Goal: Navigation & Orientation: Find specific page/section

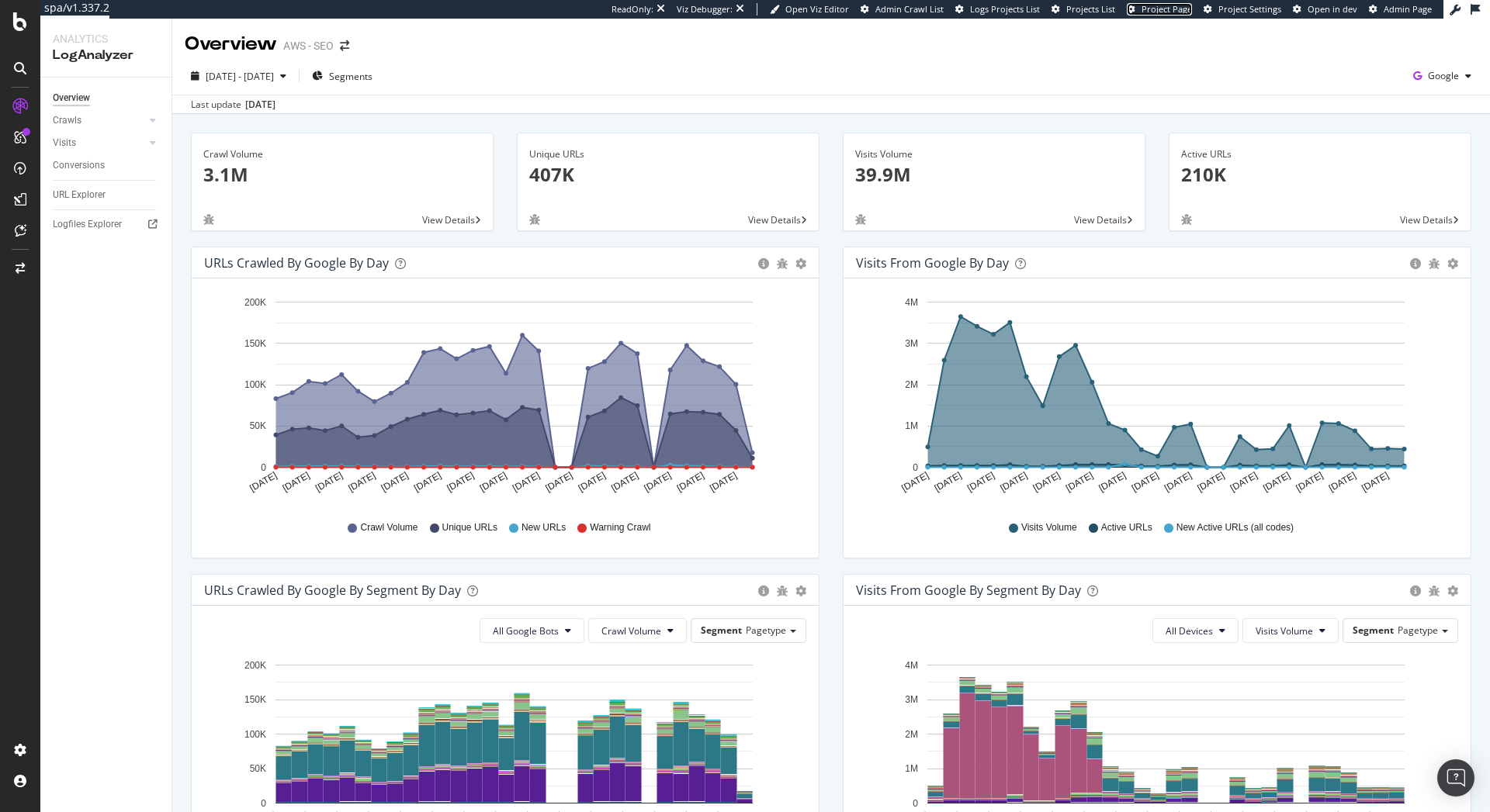
click at [1150, 10] on span "Project Page" at bounding box center [1166, 9] width 51 height 11
